Goal: Find specific page/section: Find specific page/section

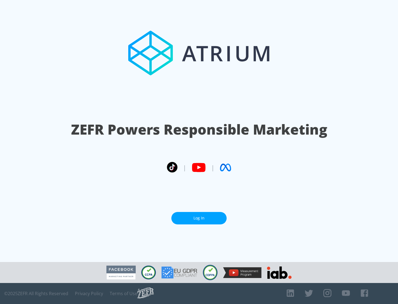
click at [199, 216] on link "Log In" at bounding box center [198, 218] width 55 height 12
